Goal: Check status: Check status

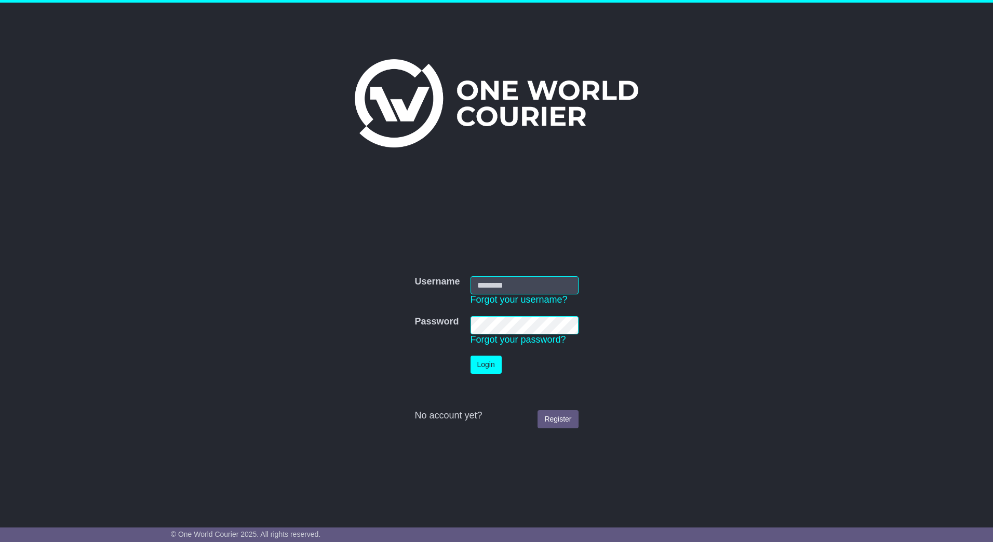
type input "**********"
click at [474, 372] on button "Login" at bounding box center [485, 365] width 31 height 18
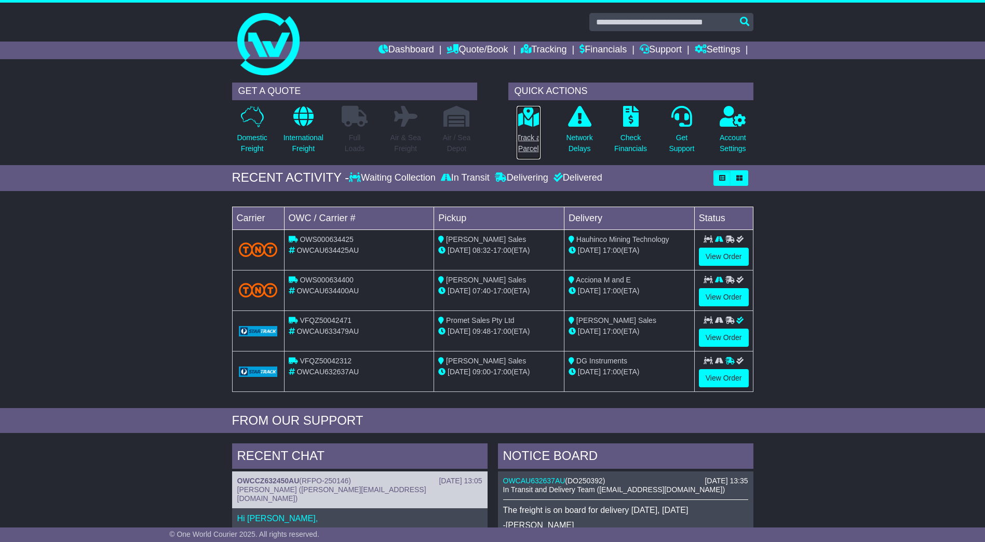
click at [521, 135] on p "Track a Parcel" at bounding box center [529, 143] width 24 height 22
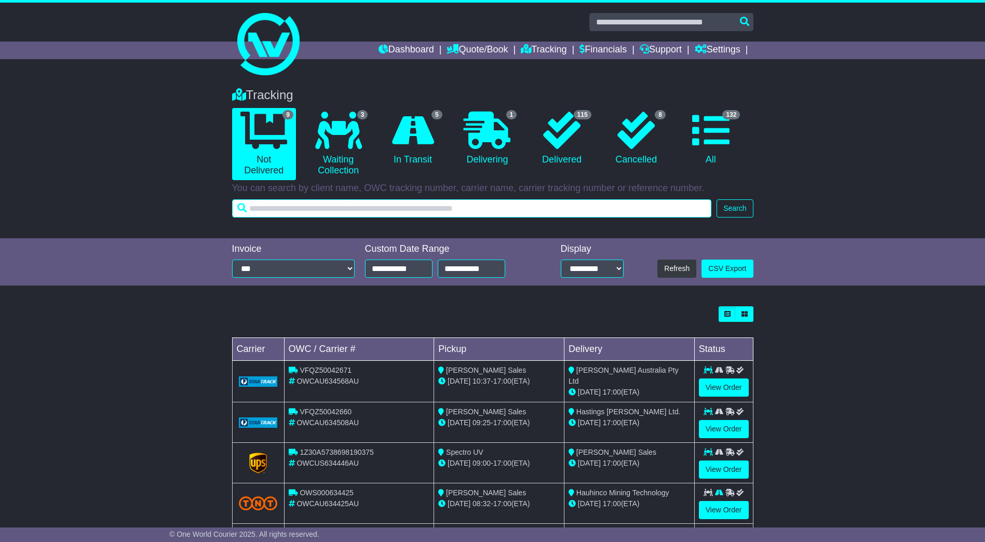
click at [379, 210] on input "text" at bounding box center [472, 208] width 480 height 18
type input "****"
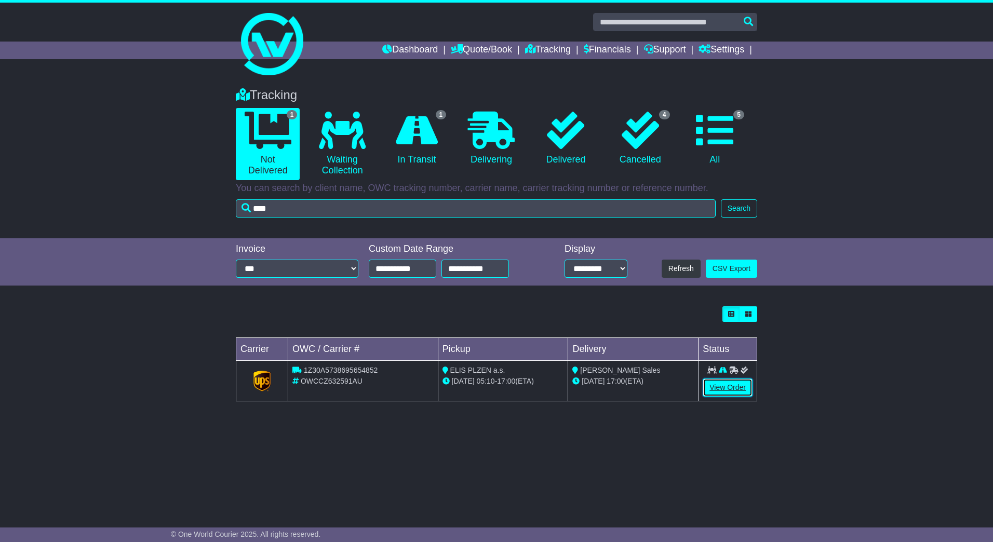
click at [714, 383] on link "View Order" at bounding box center [728, 388] width 50 height 18
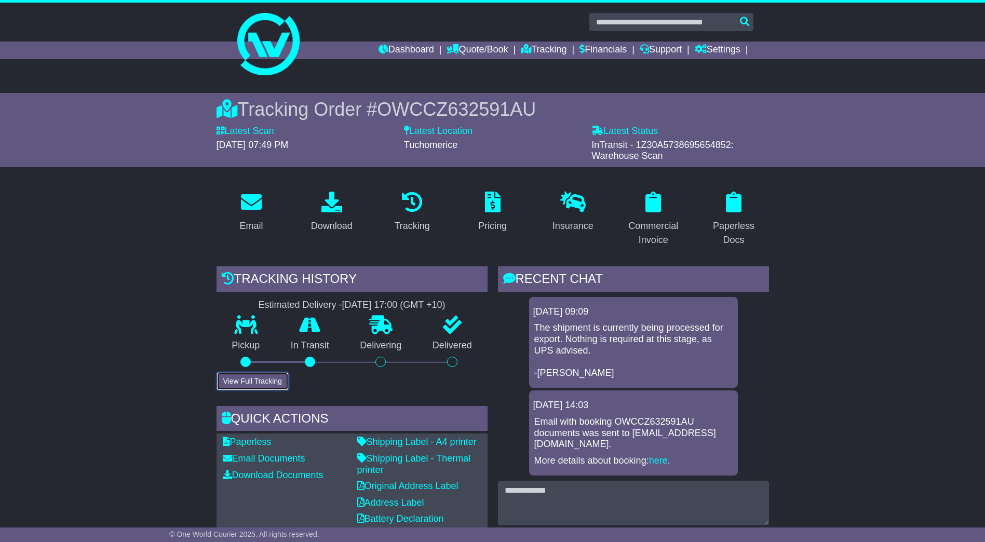
click at [264, 374] on button "View Full Tracking" at bounding box center [253, 381] width 72 height 18
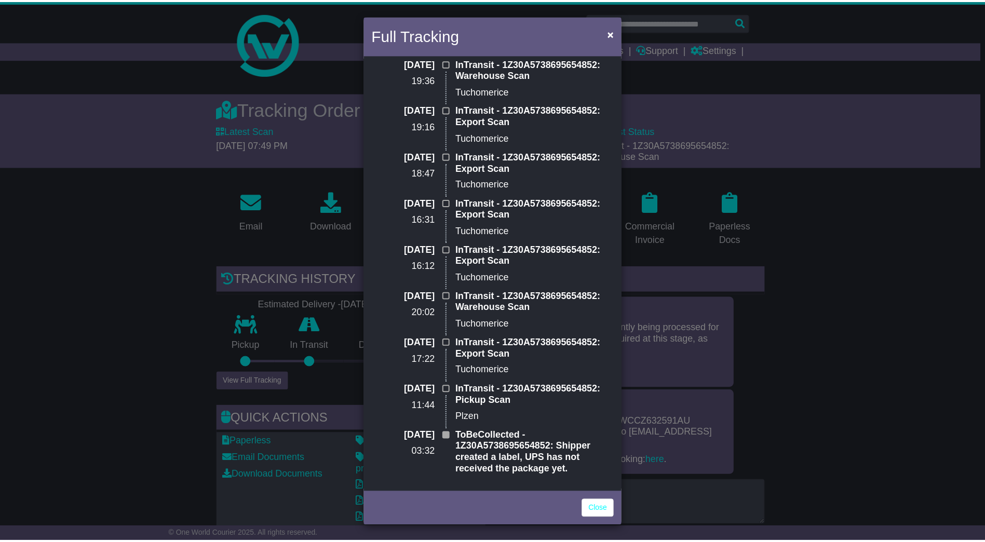
scroll to position [184, 0]
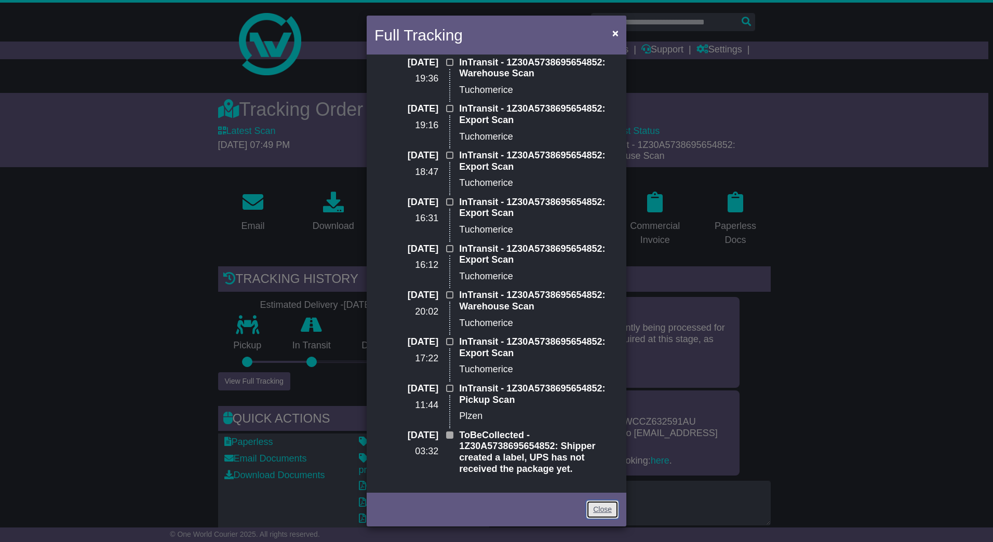
click at [609, 511] on link "Close" at bounding box center [602, 510] width 32 height 18
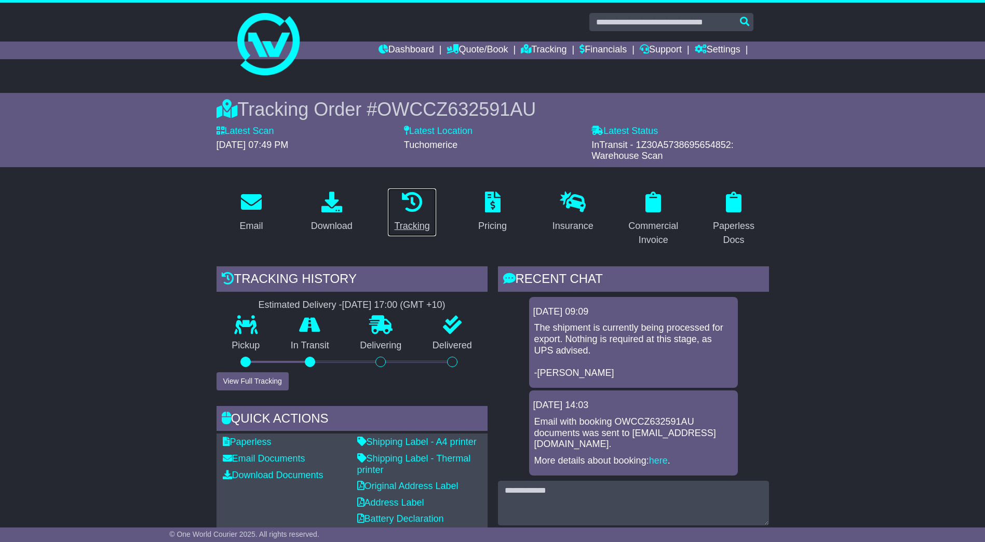
click at [413, 222] on div "Tracking" at bounding box center [411, 226] width 35 height 14
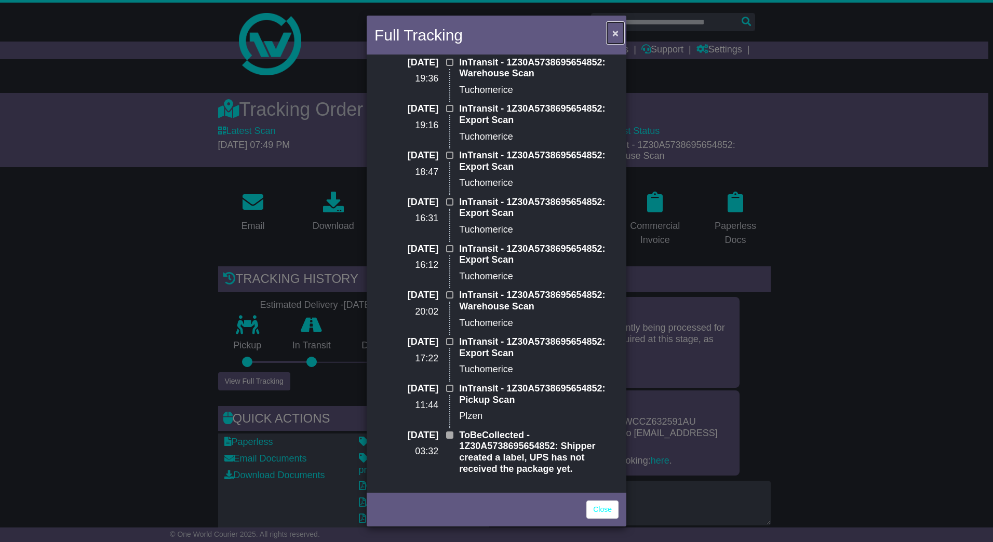
click at [612, 31] on button "×" at bounding box center [615, 32] width 17 height 21
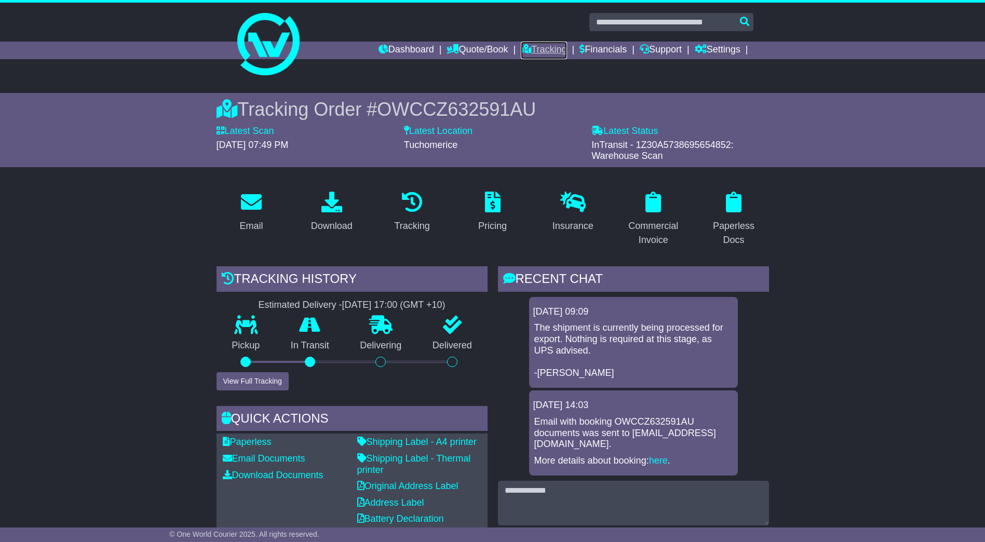
click at [535, 55] on link "Tracking" at bounding box center [544, 51] width 46 height 18
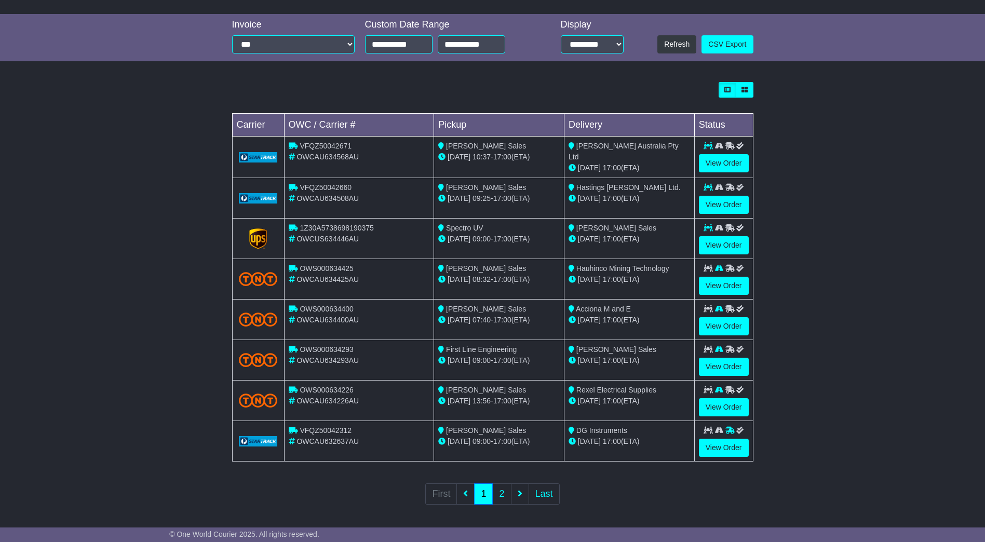
scroll to position [226, 0]
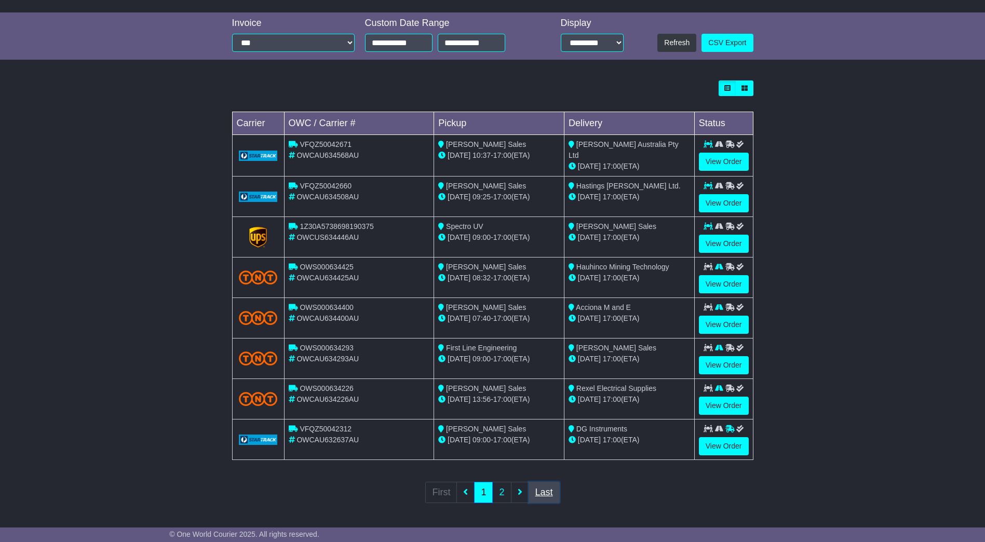
click at [545, 489] on link "Last" at bounding box center [544, 492] width 31 height 21
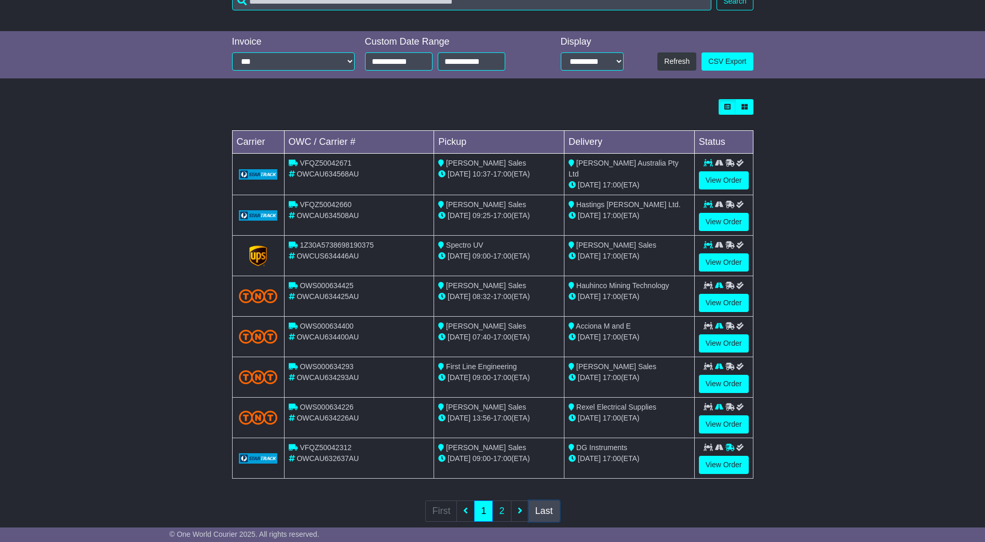
scroll to position [208, 0]
click at [888, 343] on div "Loading... No bookings found Carrier OWC / Carrier # Pickup Delivery Status VFQ…" at bounding box center [492, 316] width 985 height 447
click at [845, 132] on div "Loading... No bookings found Carrier OWC / Carrier # Pickup Delivery Status VFQ…" at bounding box center [492, 316] width 985 height 447
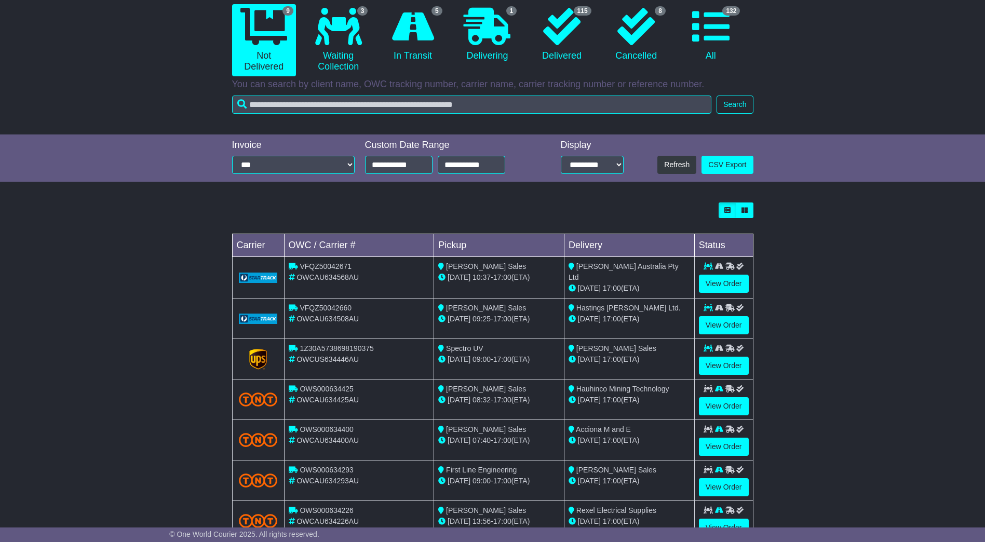
scroll to position [0, 0]
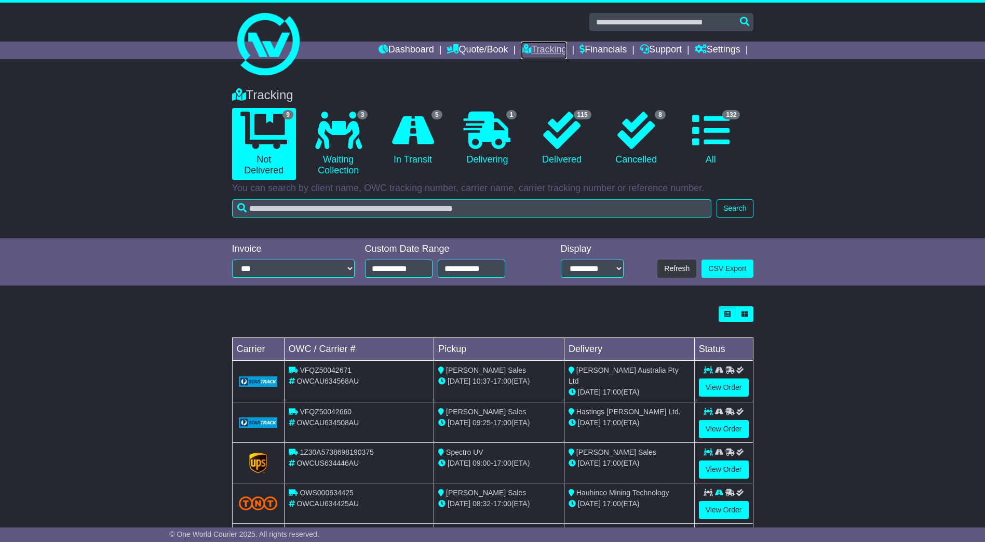
click at [550, 52] on link "Tracking" at bounding box center [544, 51] width 46 height 18
click at [913, 191] on div "Tracking 9 Not Delivered 3 Waiting Collection 5 In Transit 1 Delivering 8" at bounding box center [492, 157] width 985 height 161
click at [840, 97] on div "Tracking 9 Not Delivered 3 Waiting Collection 5 In Transit 1 Delivering 8" at bounding box center [492, 157] width 985 height 161
click at [717, 50] on link "Settings" at bounding box center [718, 51] width 46 height 18
click at [709, 64] on link "Settings" at bounding box center [736, 67] width 82 height 11
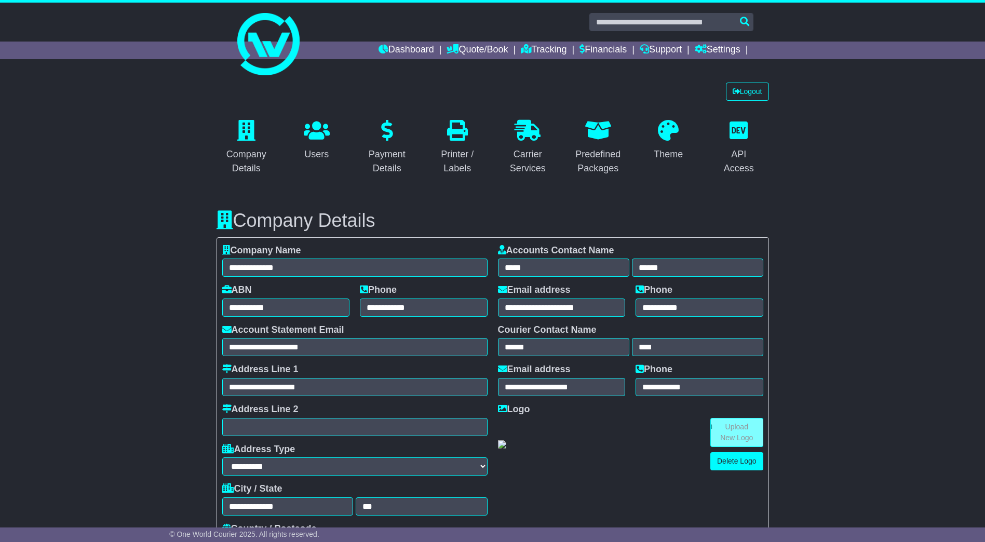
select select "**********"
select select "**"
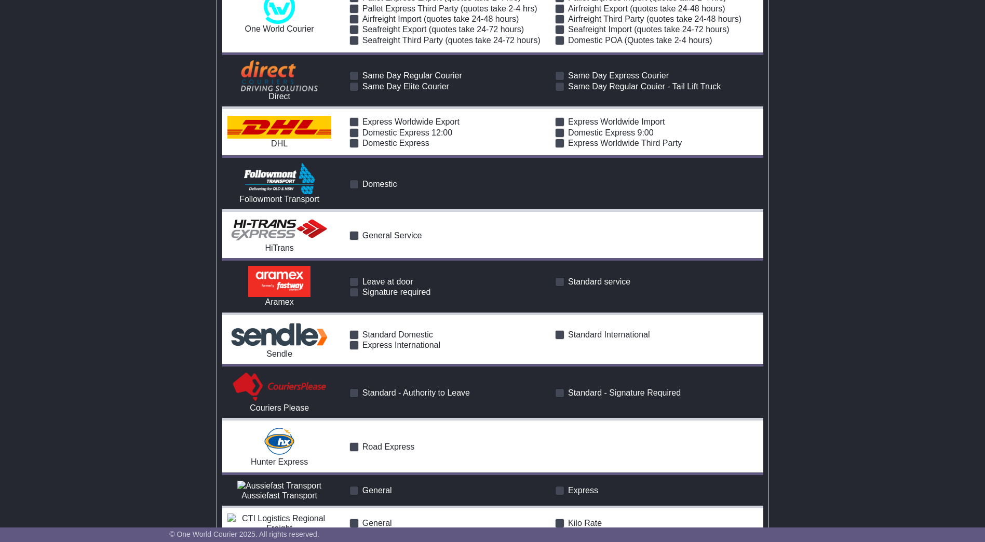
scroll to position [1506, 0]
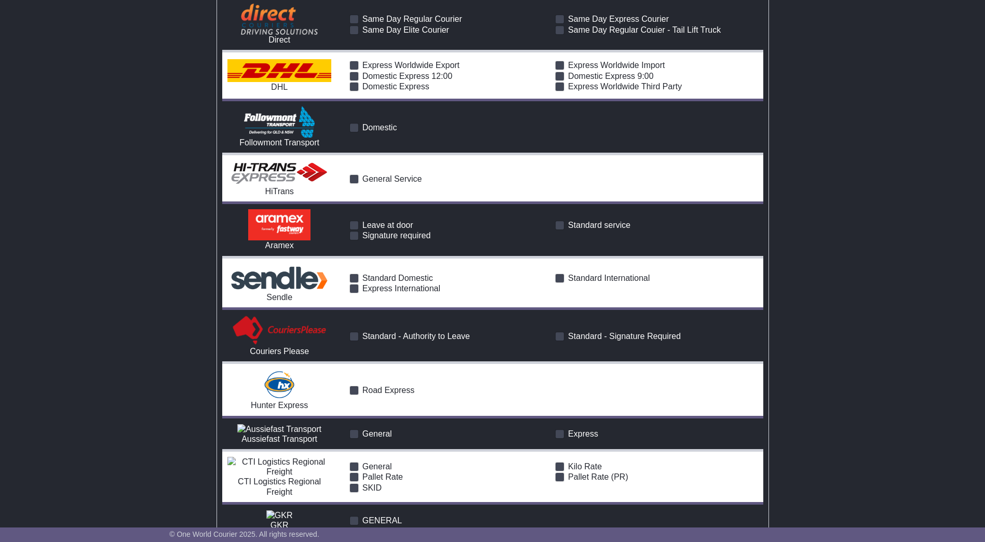
click at [380, 231] on span "Signature required" at bounding box center [396, 235] width 69 height 9
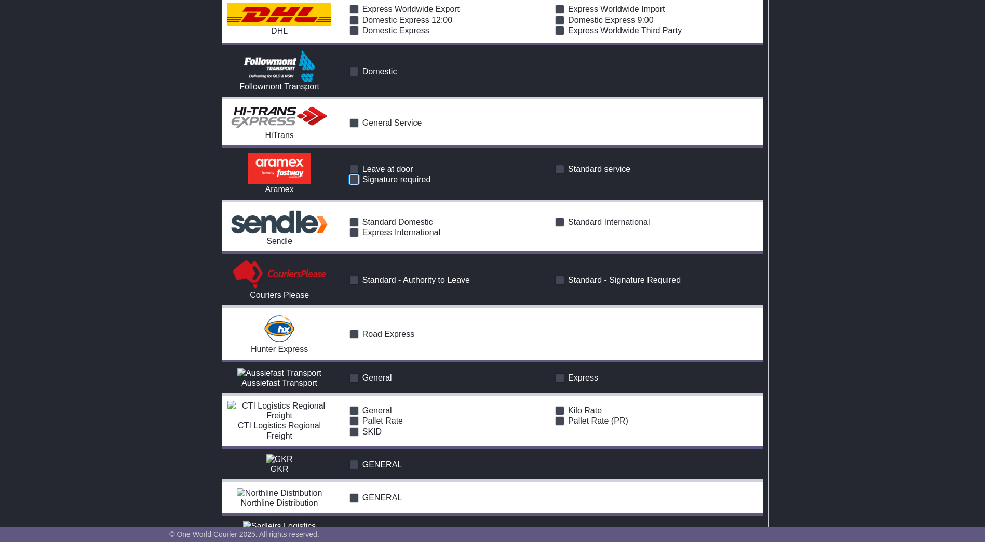
scroll to position [1454, 0]
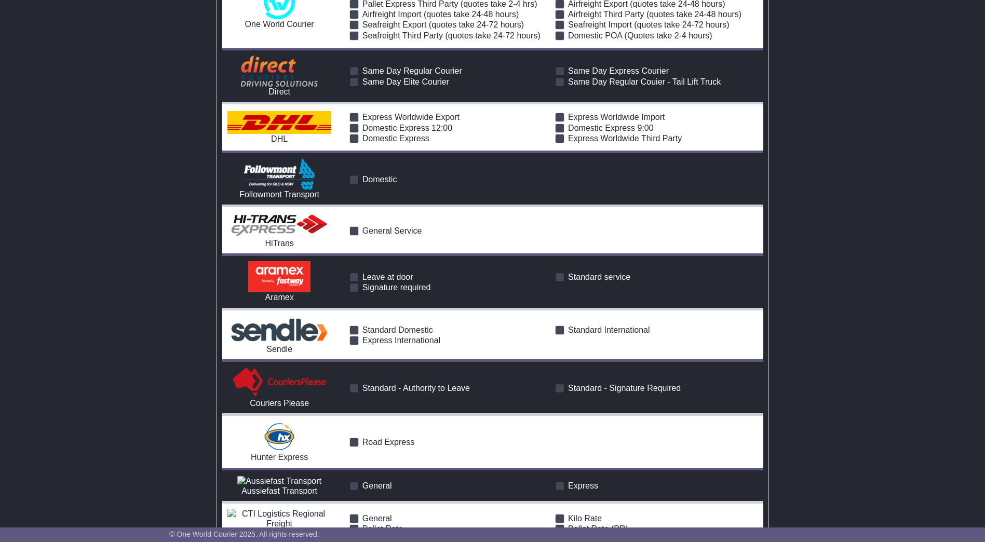
click at [365, 283] on span "Signature required" at bounding box center [396, 287] width 69 height 9
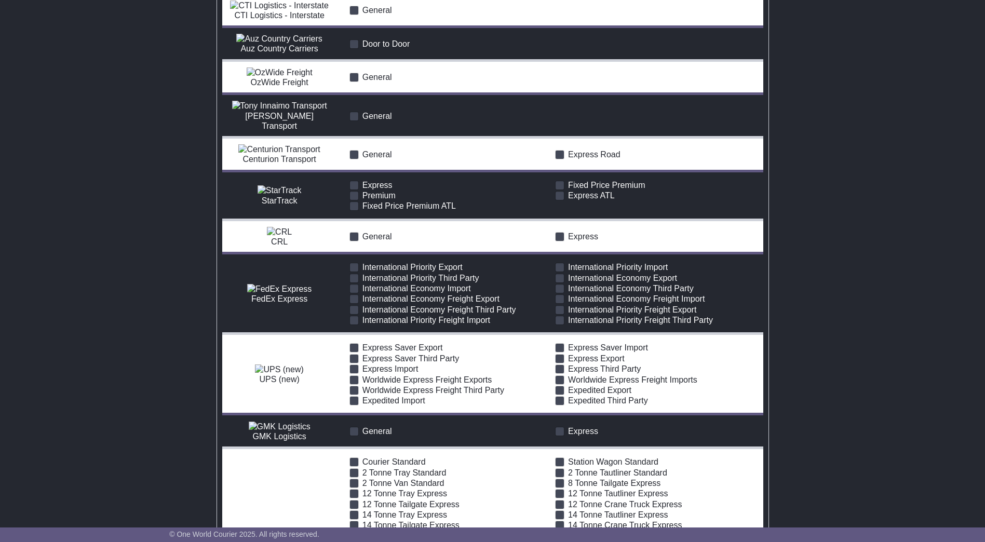
scroll to position [2337, 0]
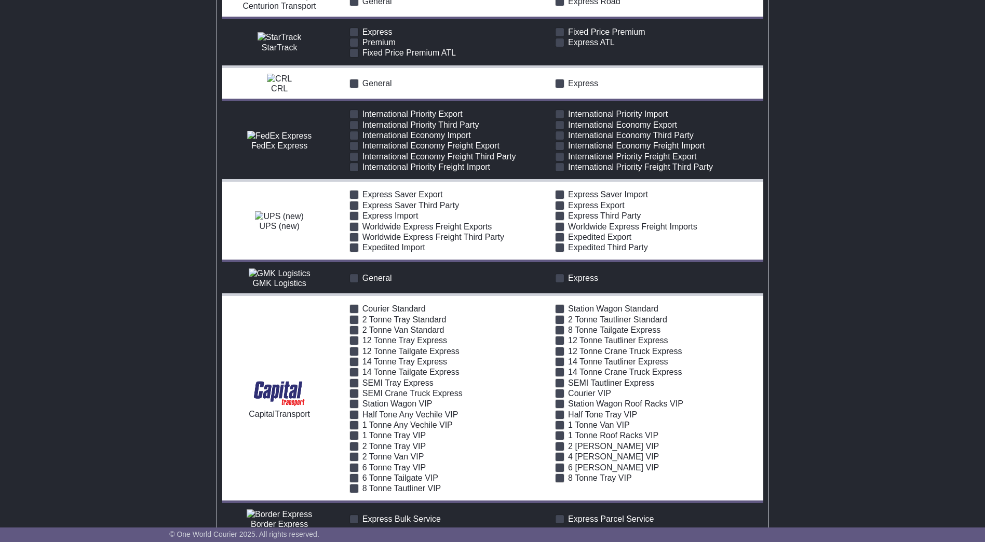
click at [561, 47] on span at bounding box center [559, 42] width 9 height 9
click at [418, 57] on span "Fixed Price Premium ATL" at bounding box center [408, 52] width 93 height 9
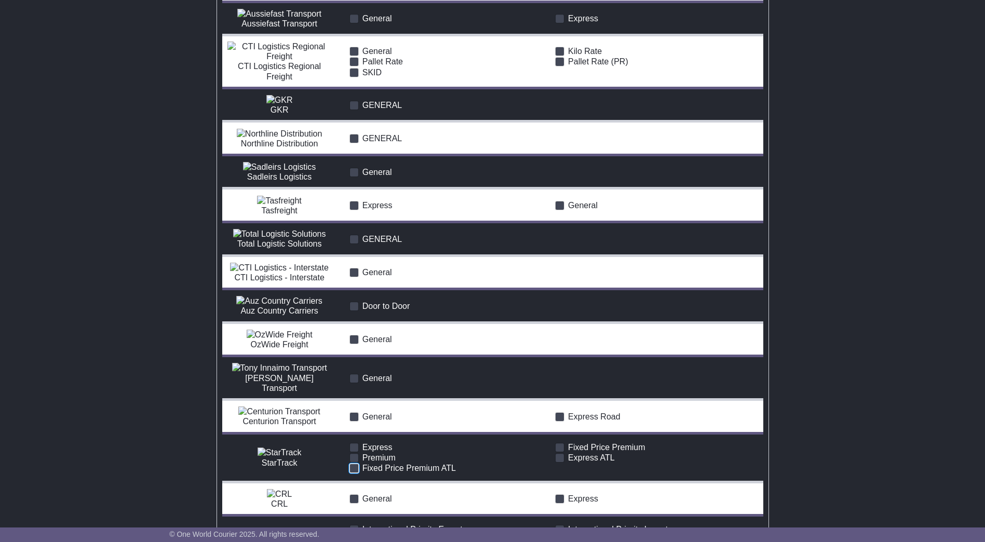
scroll to position [2181, 0]
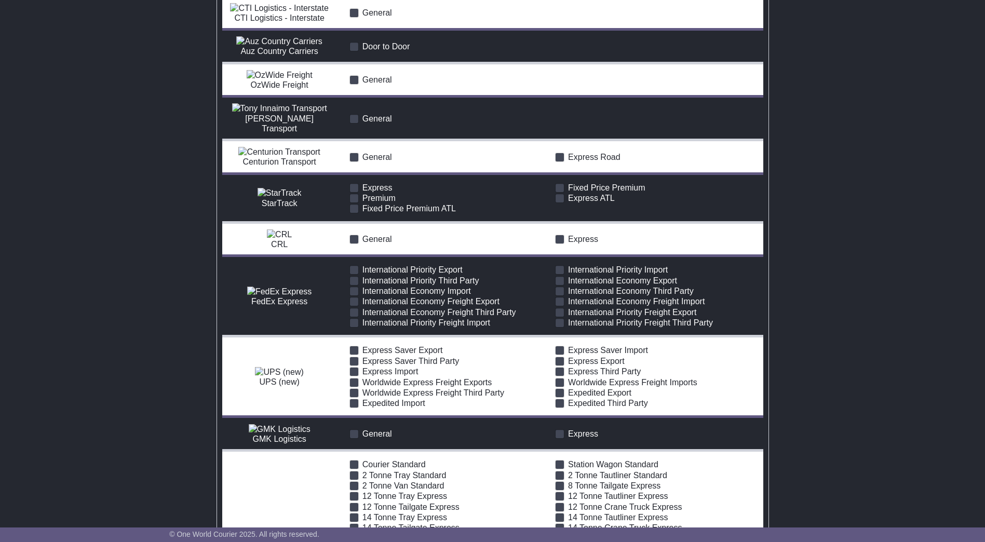
click at [442, 213] on span "Fixed Price Premium ATL" at bounding box center [408, 208] width 93 height 9
click at [578, 203] on span "Express ATL" at bounding box center [591, 198] width 47 height 9
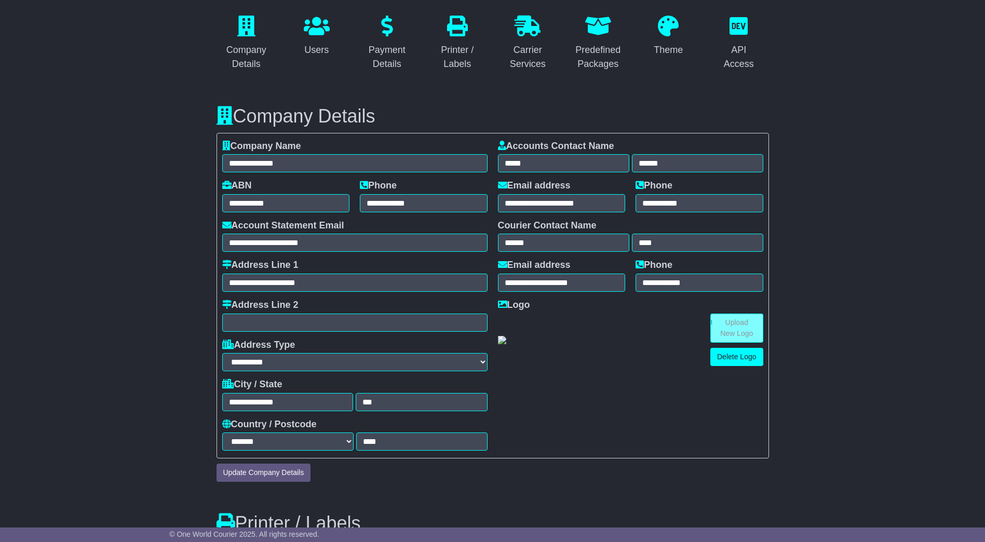
scroll to position [0, 0]
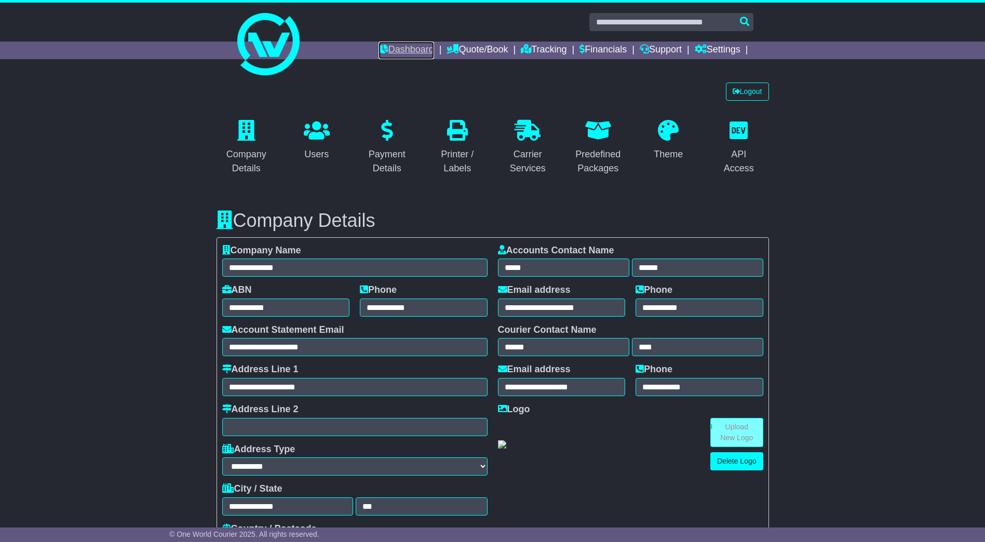
click at [406, 50] on link "Dashboard" at bounding box center [407, 51] width 56 height 18
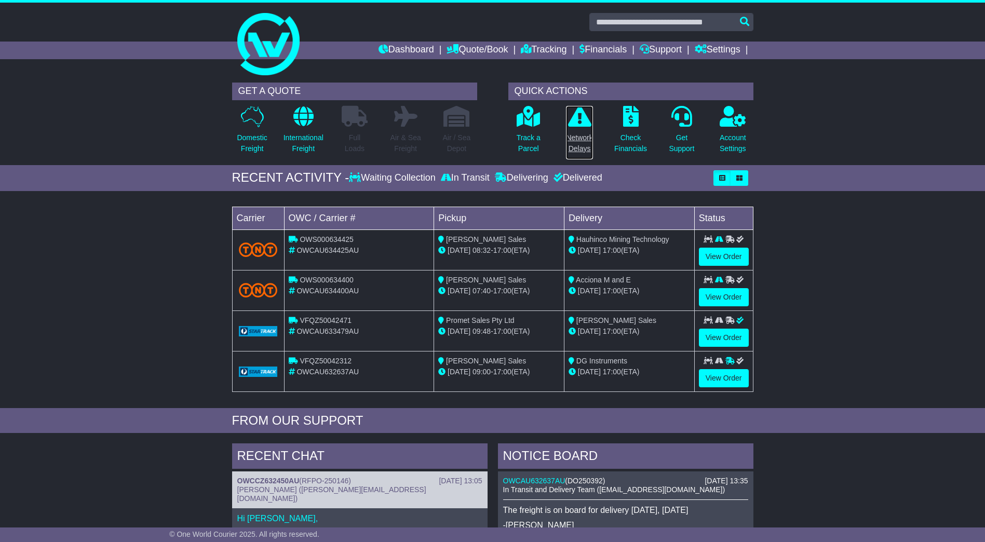
click at [586, 138] on p "Network Delays" at bounding box center [579, 143] width 26 height 22
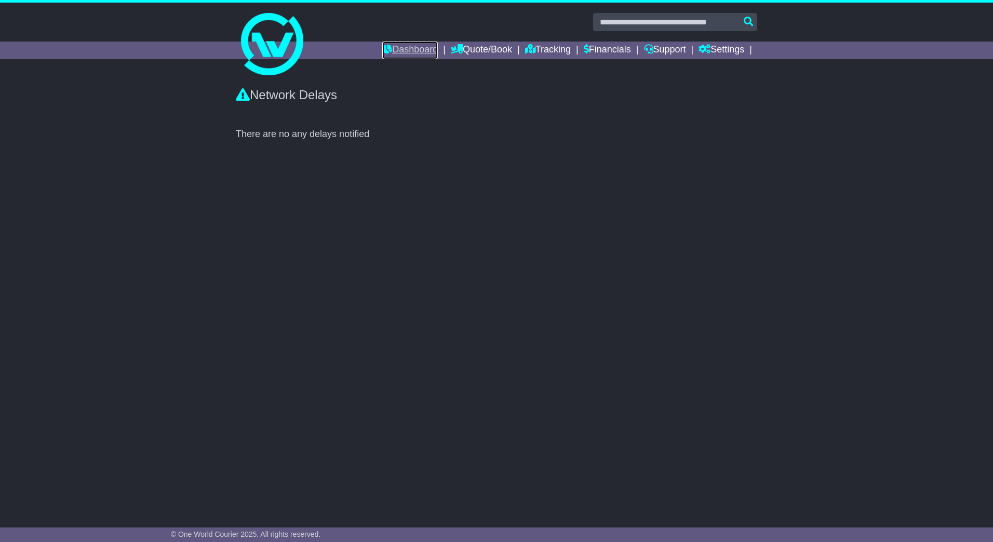
click at [413, 47] on link "Dashboard" at bounding box center [410, 51] width 56 height 18
